Goal: Task Accomplishment & Management: Use online tool/utility

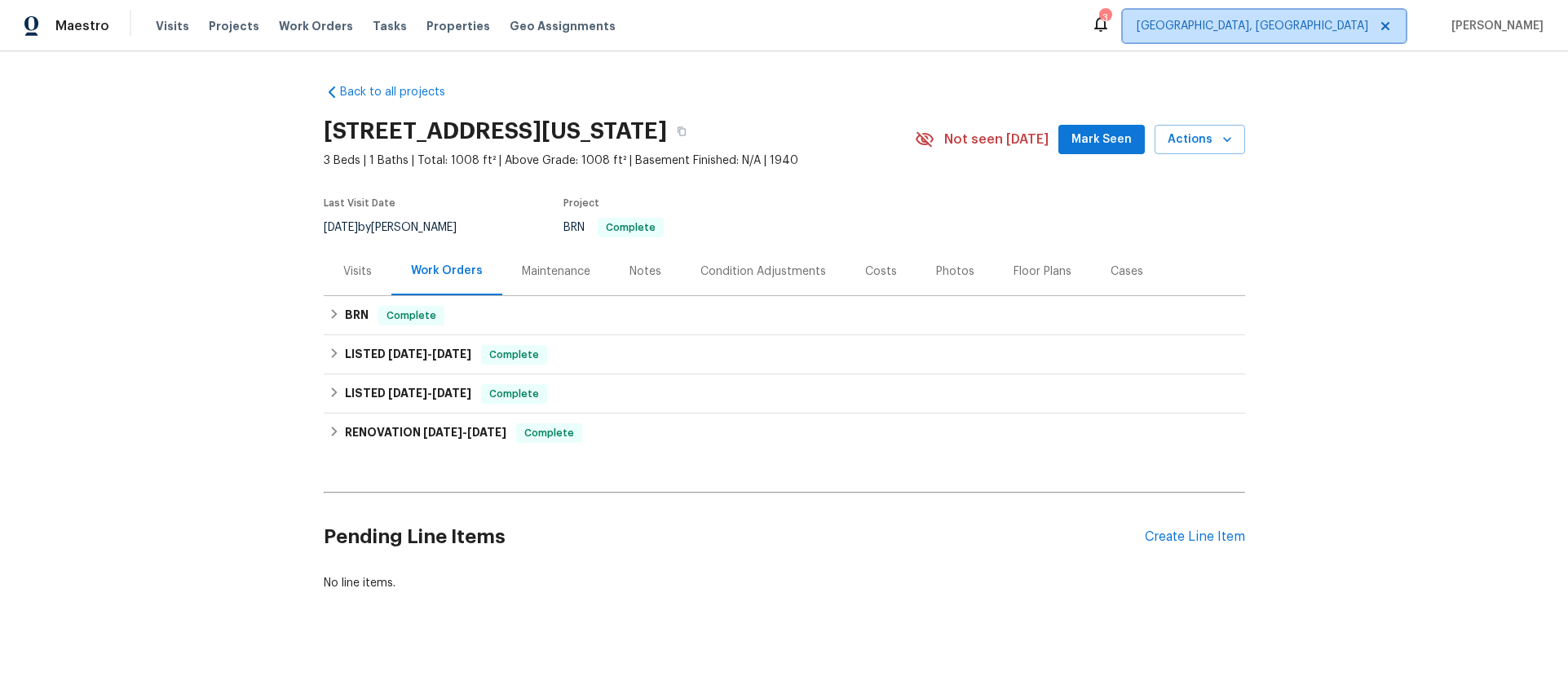
click at [1348, 24] on span "[GEOGRAPHIC_DATA], [GEOGRAPHIC_DATA]" at bounding box center [1252, 26] width 232 height 17
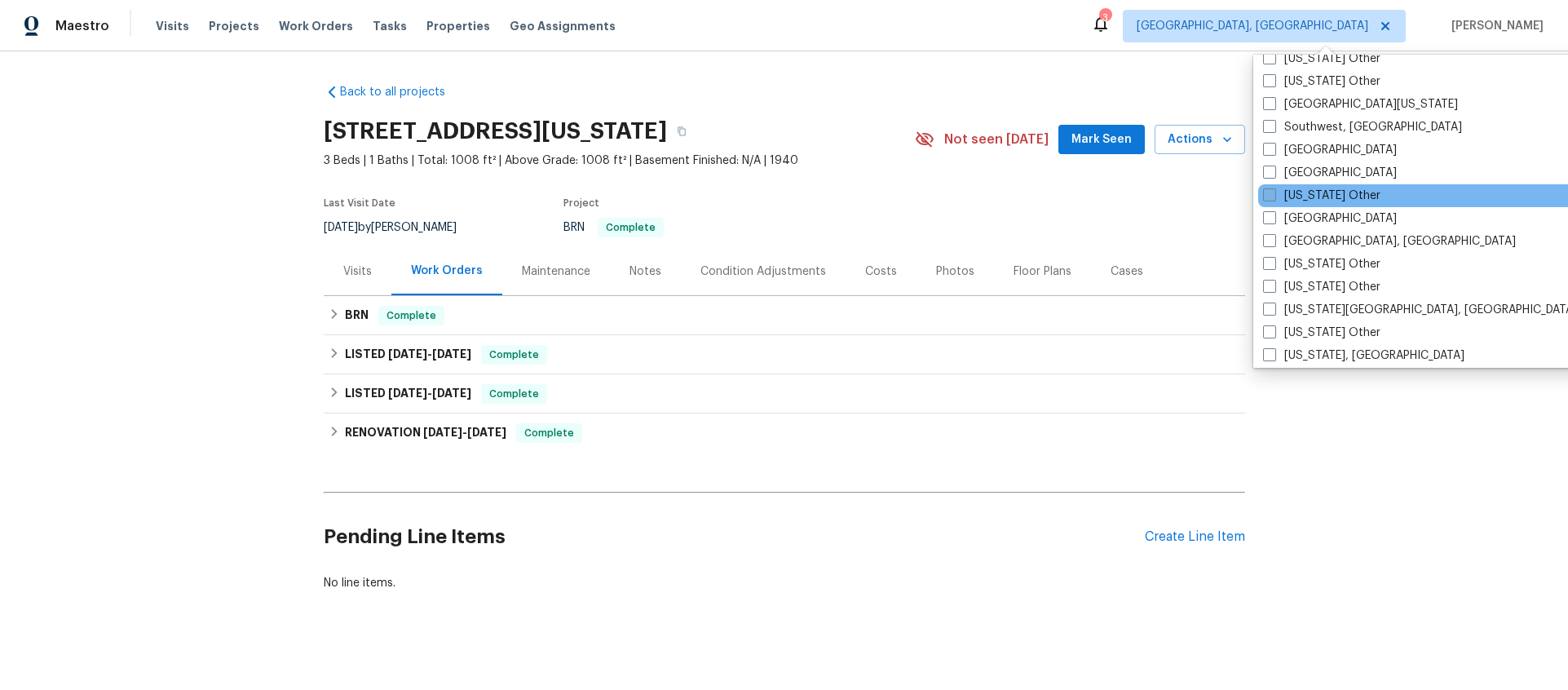
scroll to position [2317, 0]
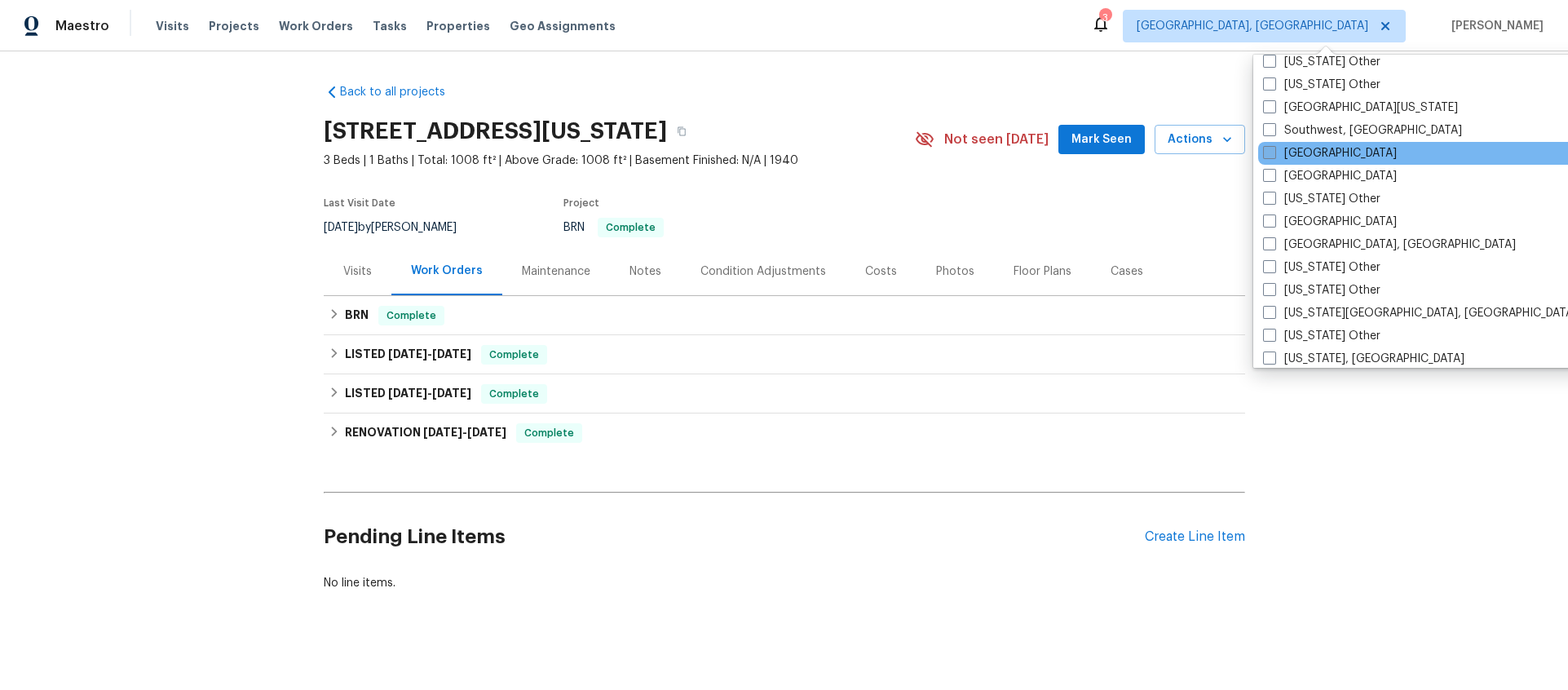
click at [1275, 154] on label "[GEOGRAPHIC_DATA]" at bounding box center [1329, 153] width 134 height 17
click at [1273, 154] on input "[GEOGRAPHIC_DATA]" at bounding box center [1268, 150] width 10 height 10
checkbox input "true"
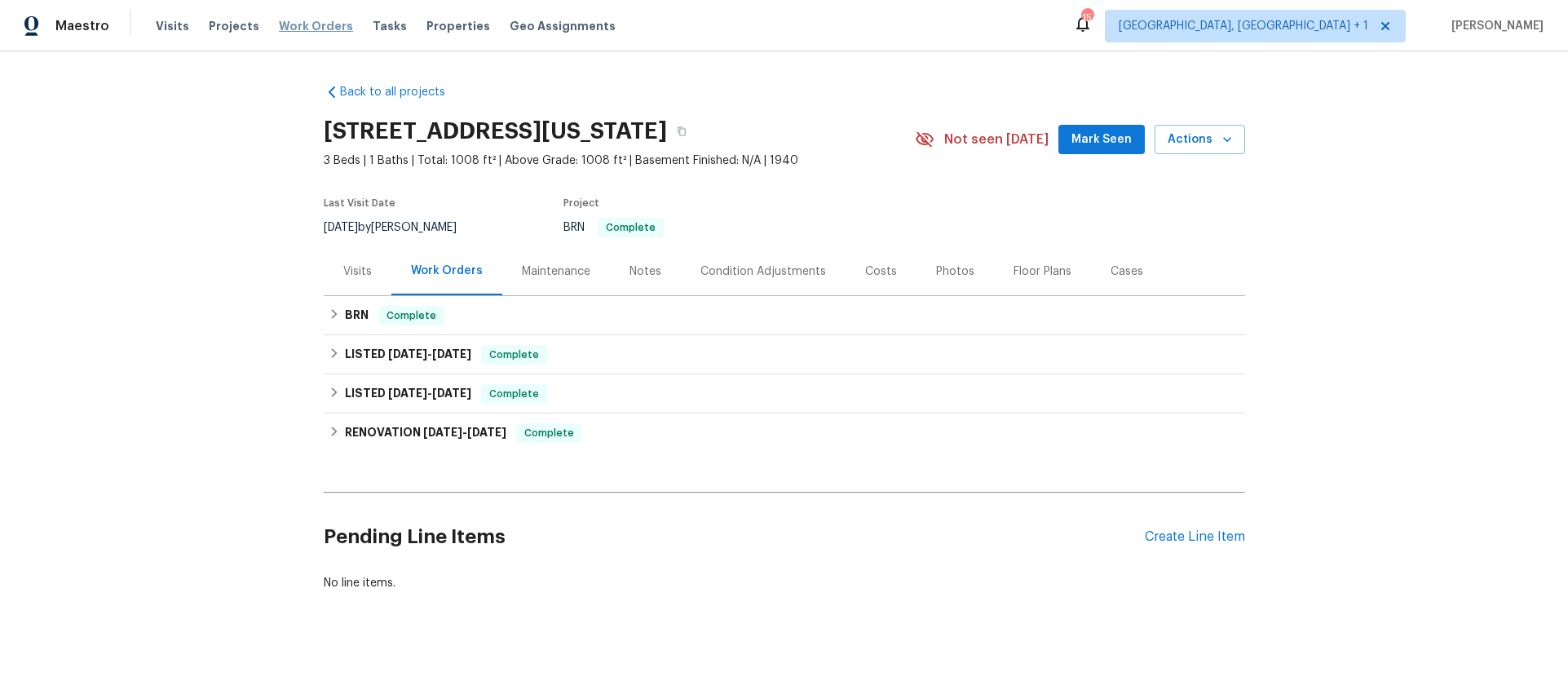
click at [303, 23] on span "Work Orders" at bounding box center [316, 26] width 74 height 17
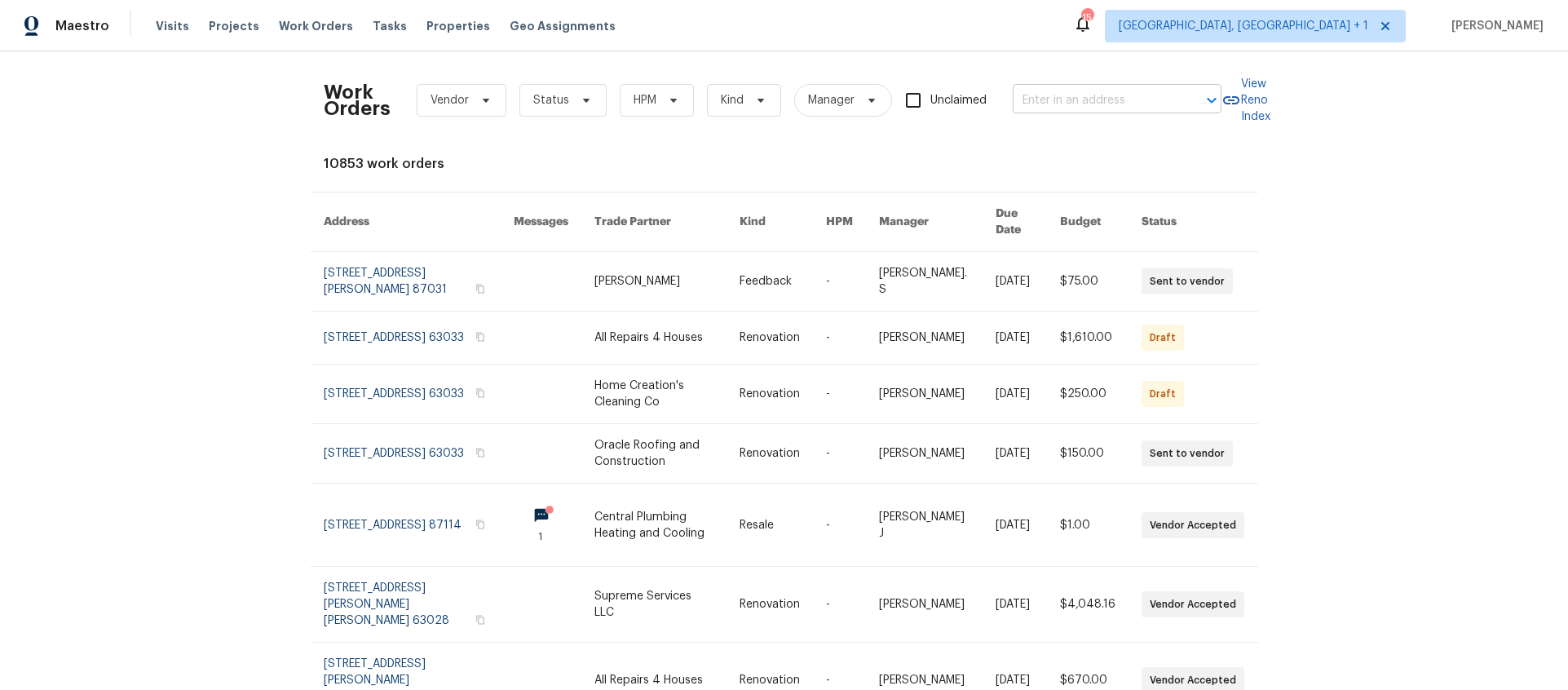
click at [1114, 95] on input "text" at bounding box center [1094, 101] width 163 height 25
type input "887 totem"
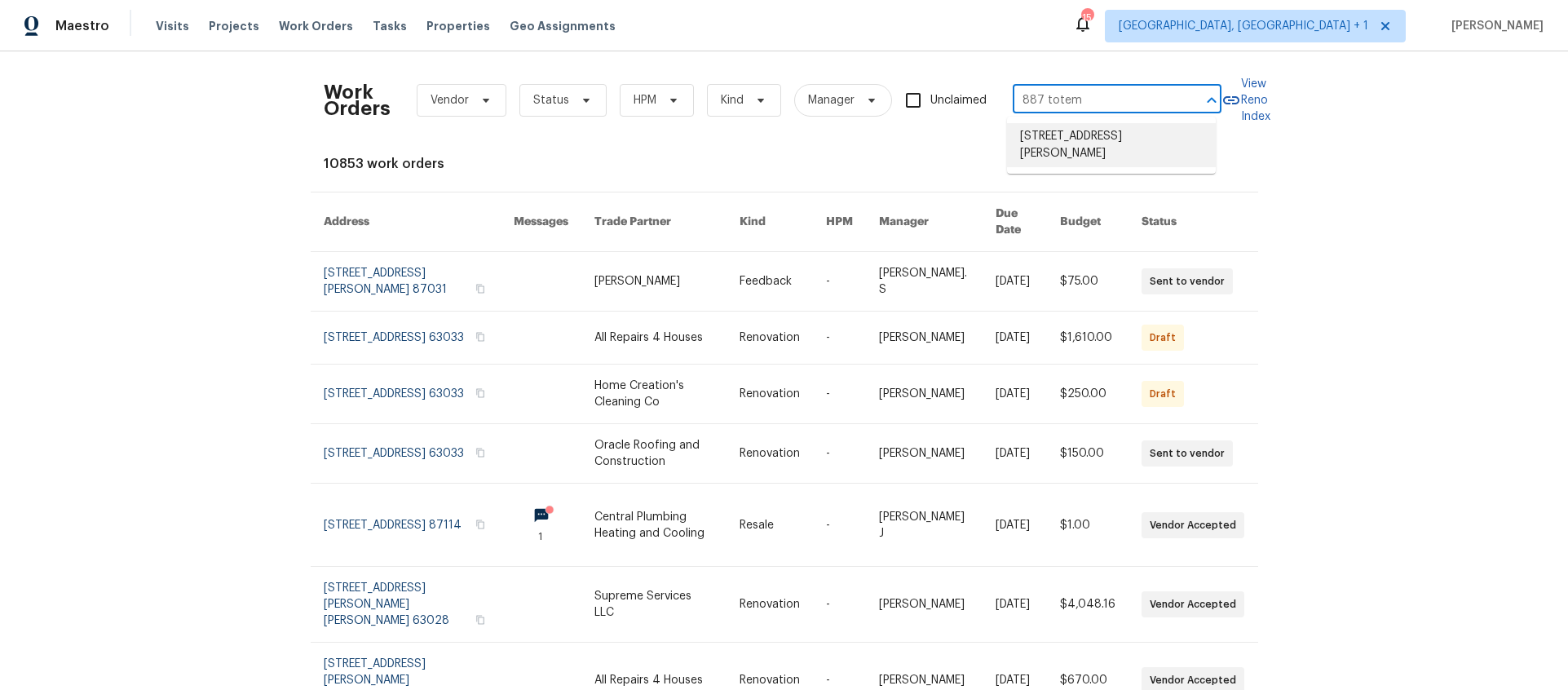
click at [1184, 144] on li "[STREET_ADDRESS][PERSON_NAME]" at bounding box center [1111, 145] width 209 height 44
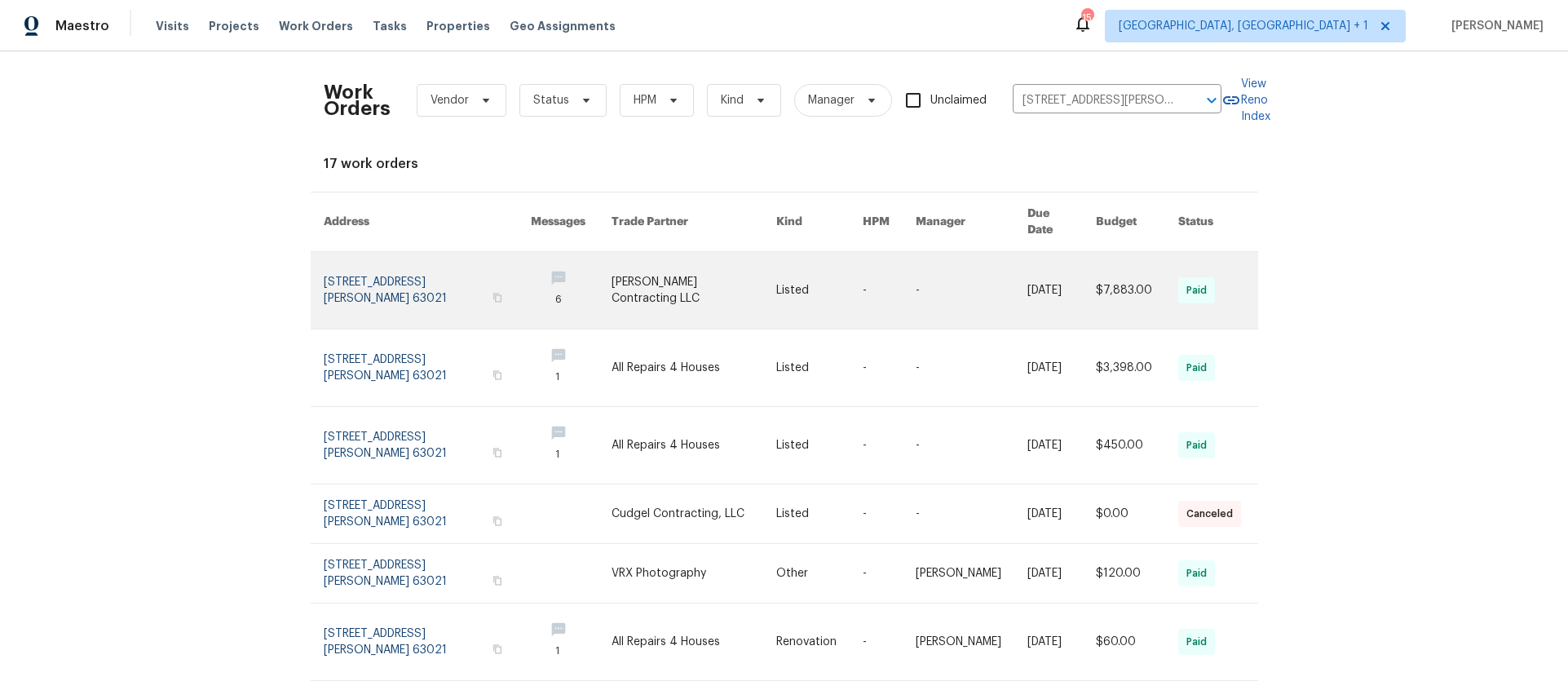
click at [435, 276] on link at bounding box center [427, 290] width 207 height 77
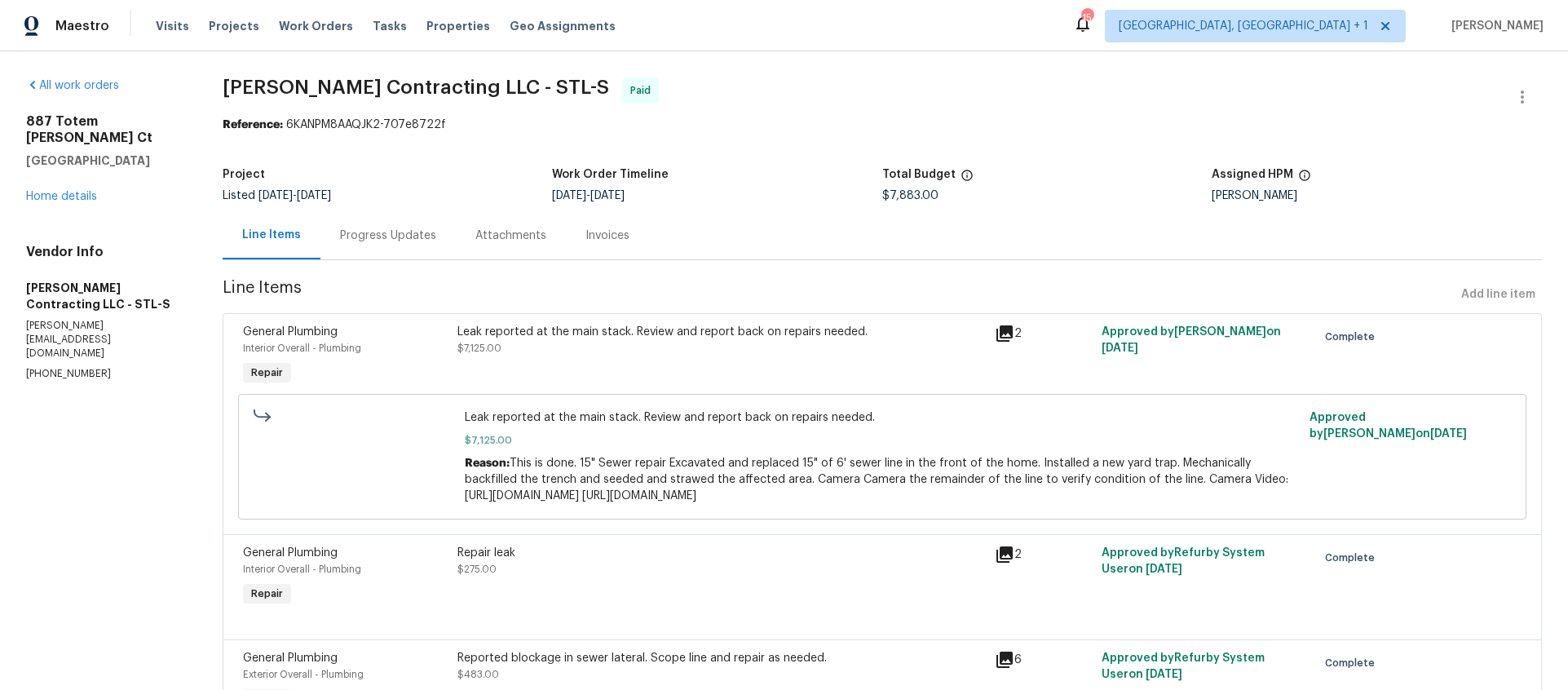
click at [87, 172] on div "[STREET_ADDRESS][PERSON_NAME] Home details" at bounding box center [105, 159] width 157 height 91
click at [70, 191] on link "Home details" at bounding box center [61, 196] width 71 height 11
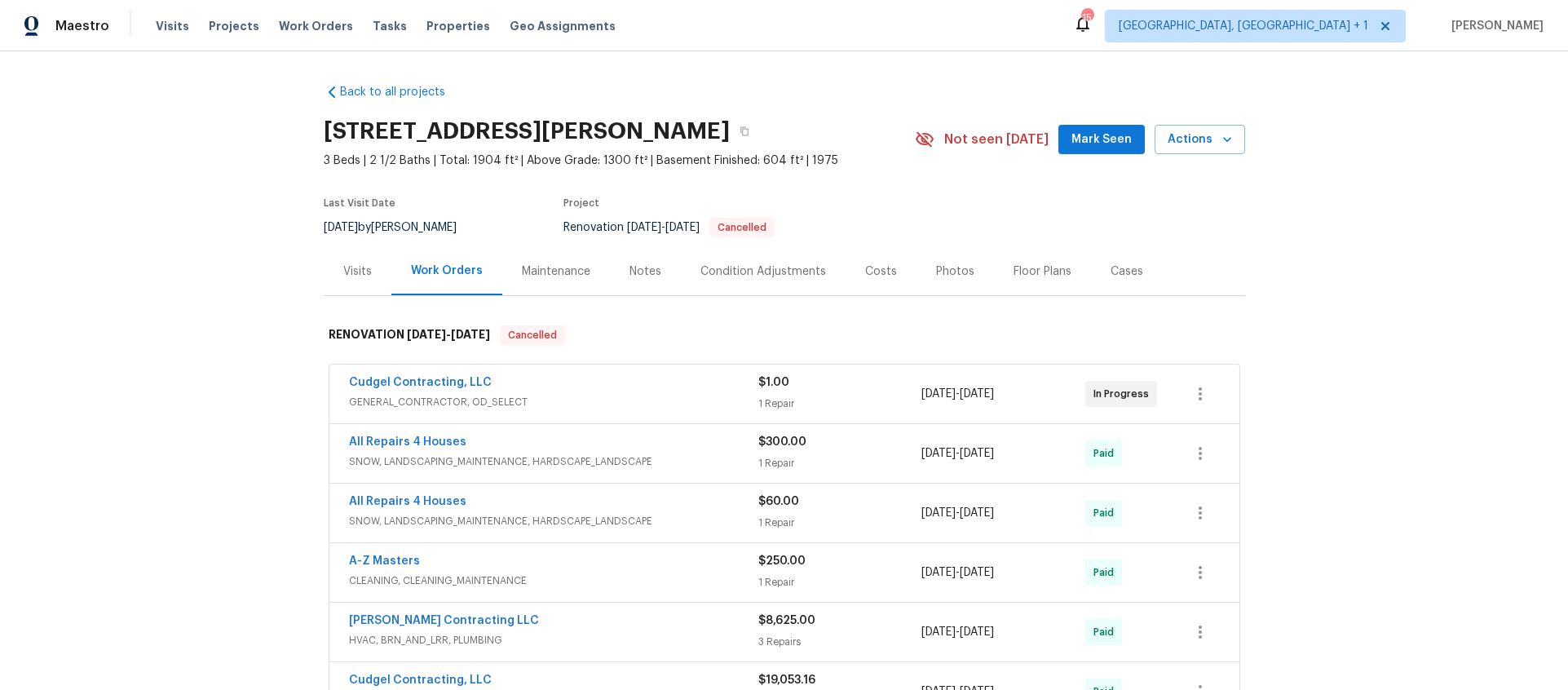
click at [523, 375] on div "Cudgel Contracting, LLC" at bounding box center [554, 384] width 409 height 19
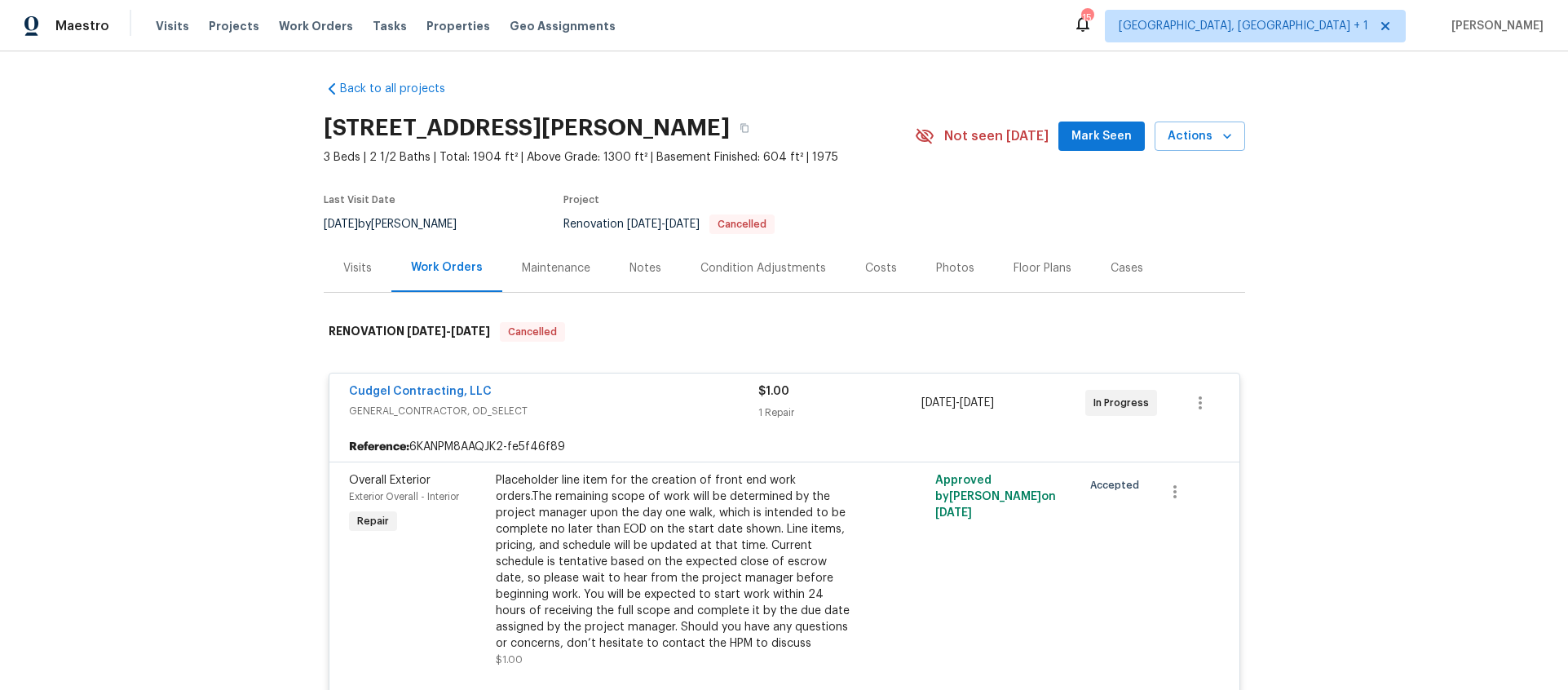
scroll to position [307, 0]
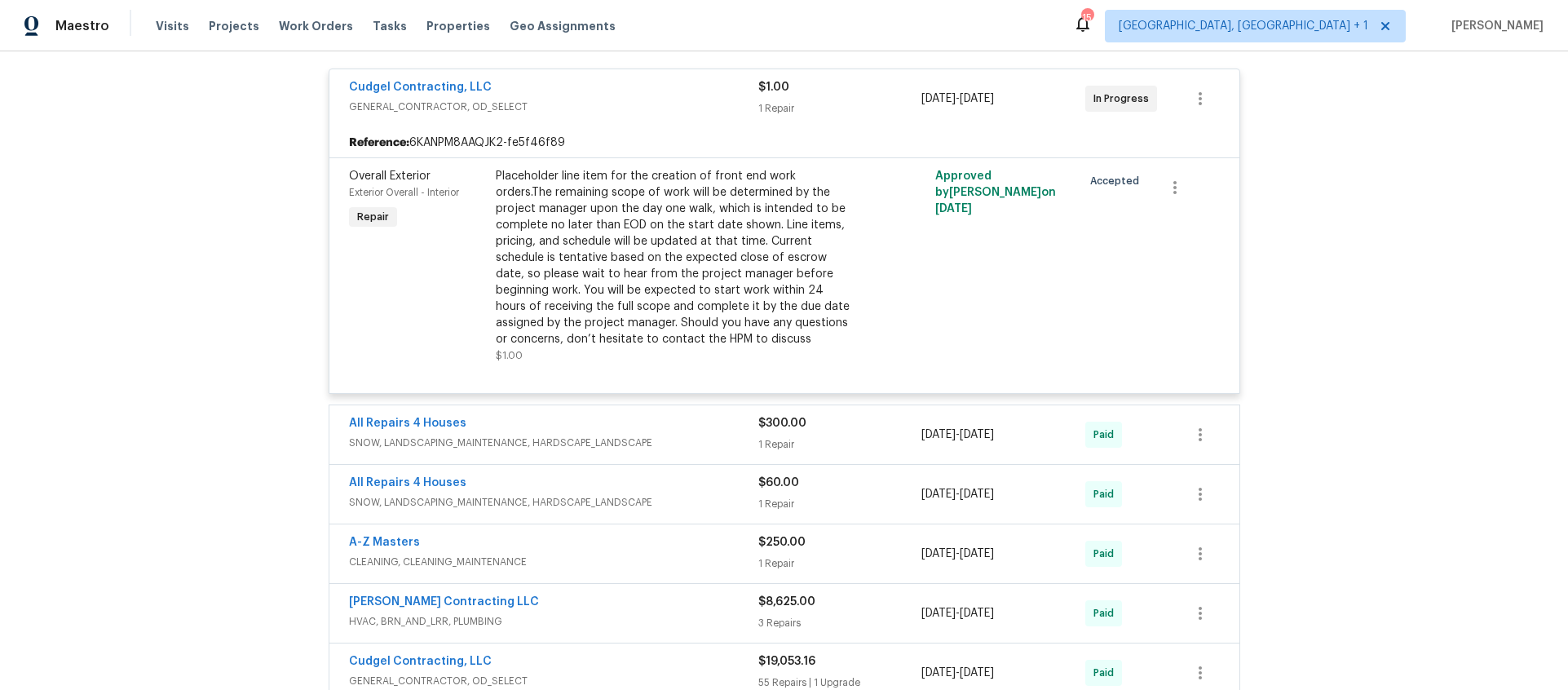
click at [535, 431] on div "All Repairs 4 Houses" at bounding box center [554, 425] width 409 height 19
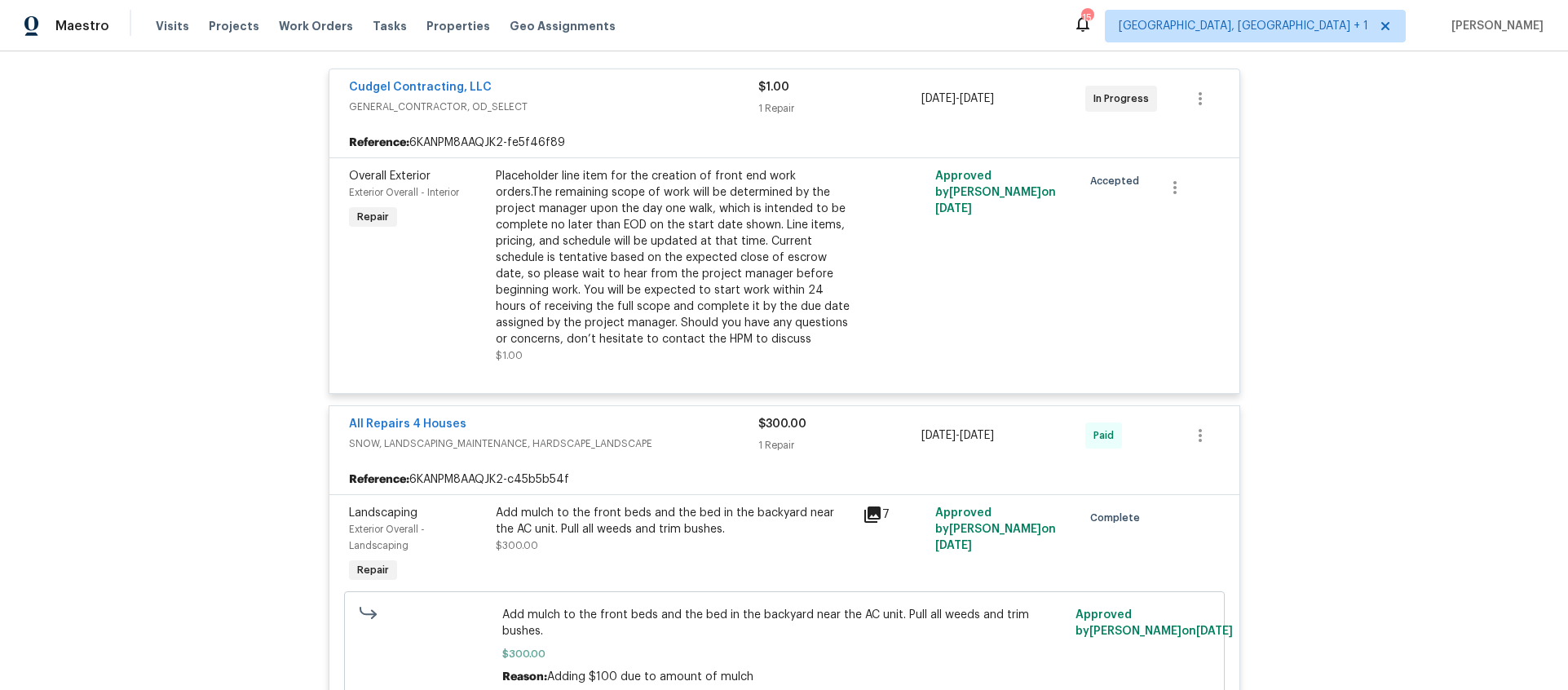
scroll to position [620, 0]
